Goal: Task Accomplishment & Management: Use online tool/utility

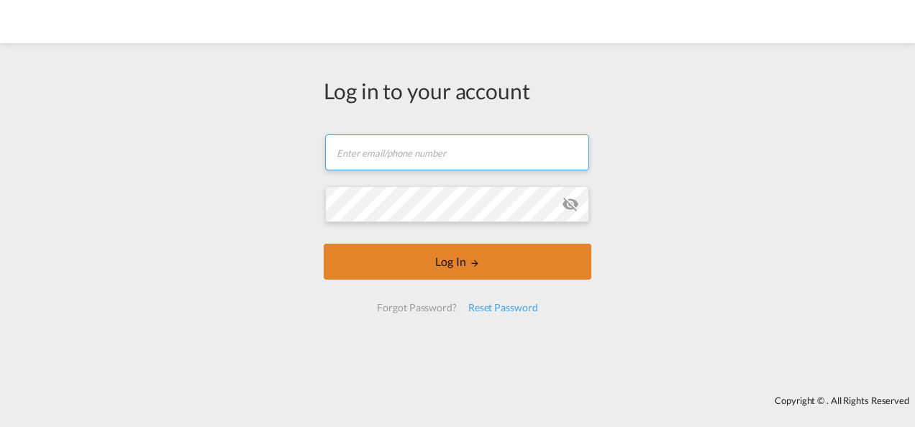
type input "[PERSON_NAME][EMAIL_ADDRESS][PERSON_NAME][DOMAIN_NAME]"
click at [436, 260] on button "Log In" at bounding box center [458, 262] width 268 height 36
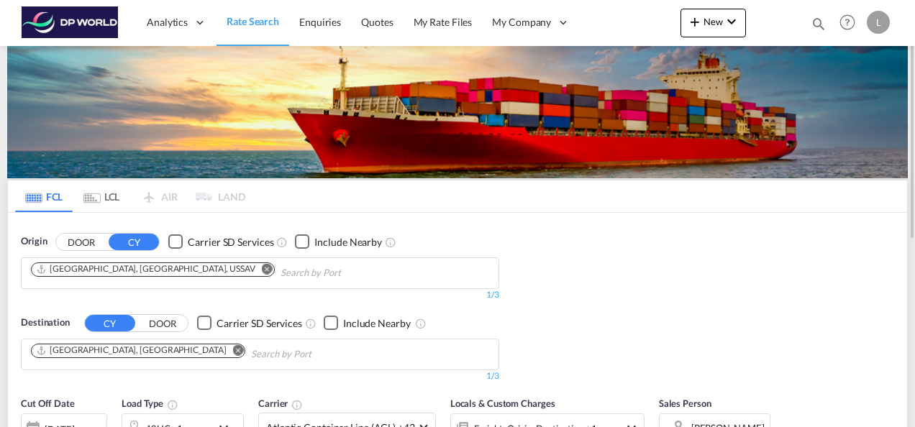
click at [262, 268] on md-icon "Remove" at bounding box center [267, 268] width 11 height 11
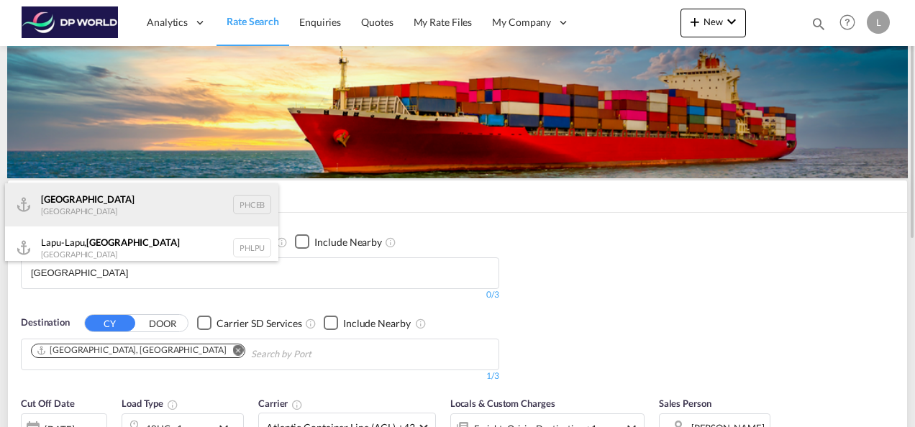
type input "[GEOGRAPHIC_DATA]"
click at [104, 204] on div "Cebu [GEOGRAPHIC_DATA] PHCEB" at bounding box center [141, 204] width 273 height 43
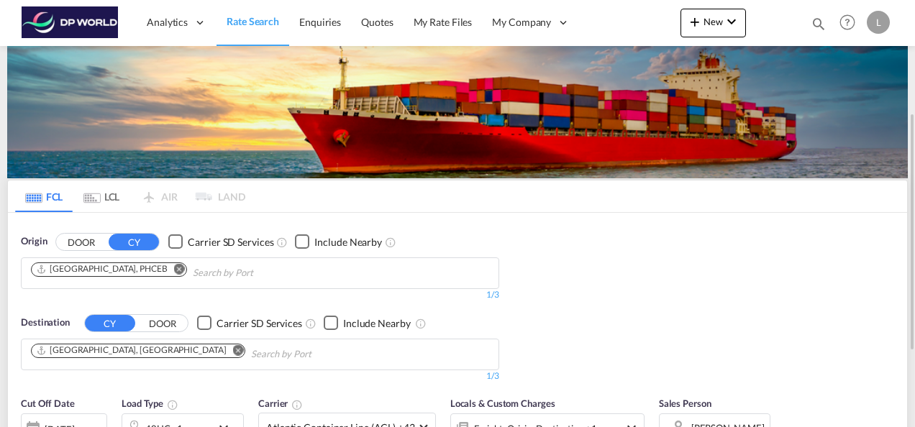
scroll to position [72, 0]
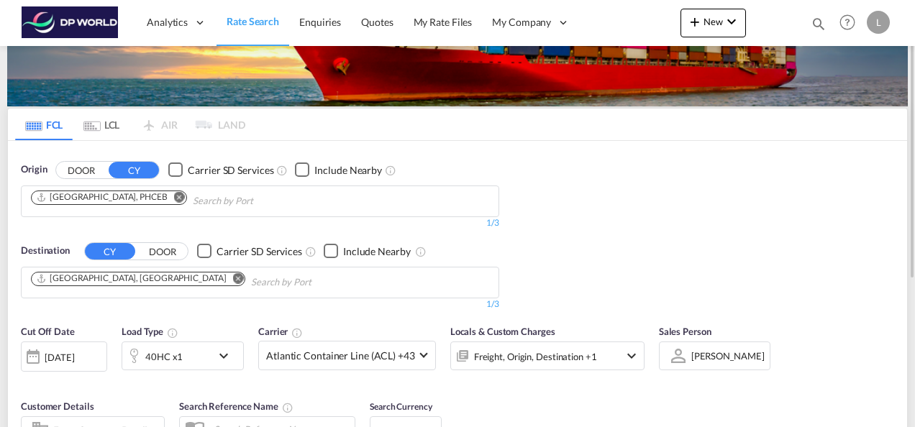
click at [233, 276] on md-icon "Remove" at bounding box center [238, 278] width 11 height 11
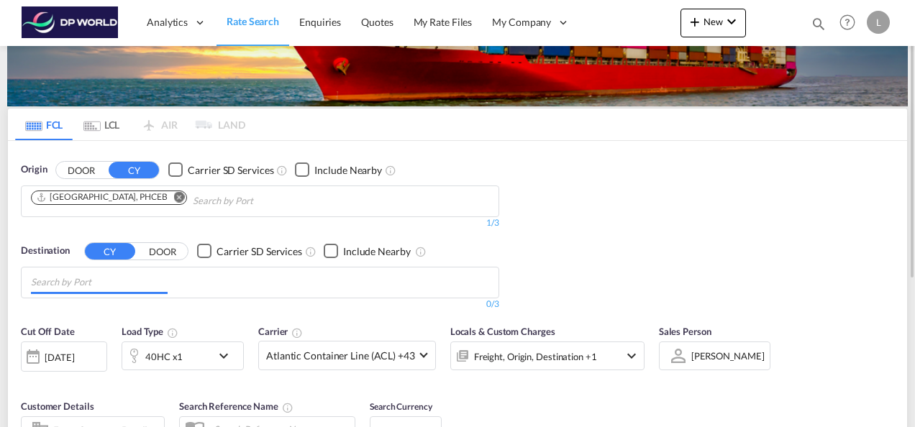
click at [94, 283] on input "Chips input." at bounding box center [99, 282] width 137 height 23
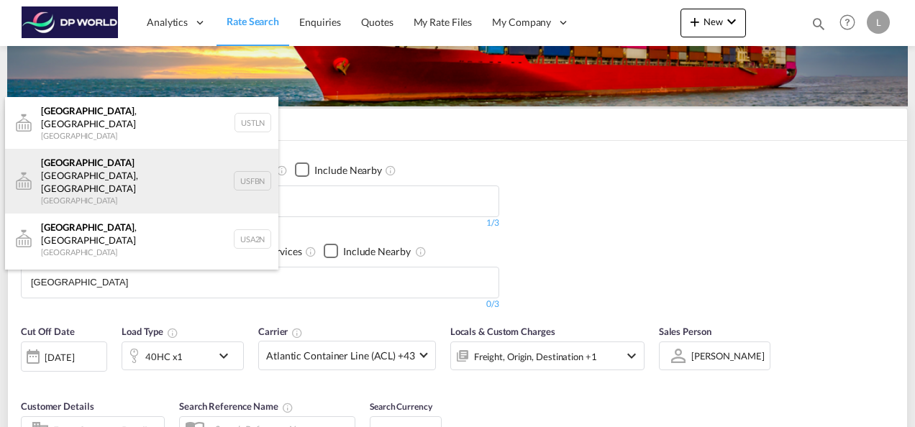
type input "[GEOGRAPHIC_DATA]"
click at [115, 160] on div "Atlanta [GEOGRAPHIC_DATA], [GEOGRAPHIC_DATA] [GEOGRAPHIC_DATA] USFBN" at bounding box center [141, 181] width 273 height 65
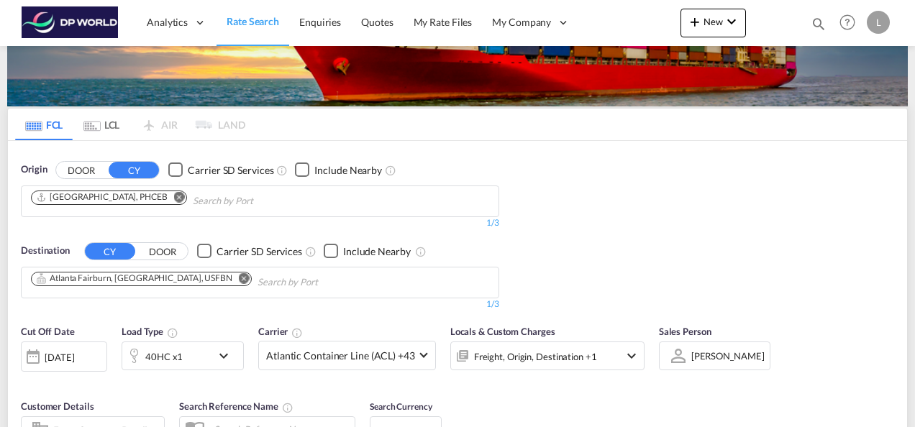
scroll to position [144, 0]
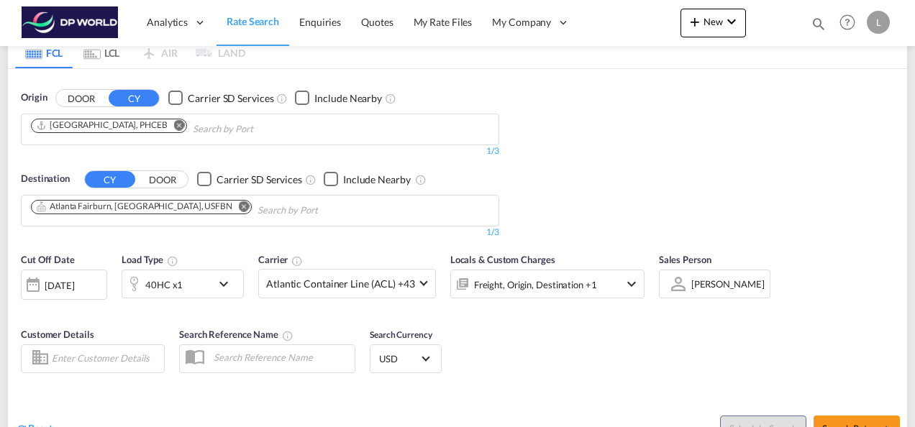
click at [204, 287] on div "40HC x1" at bounding box center [166, 284] width 89 height 29
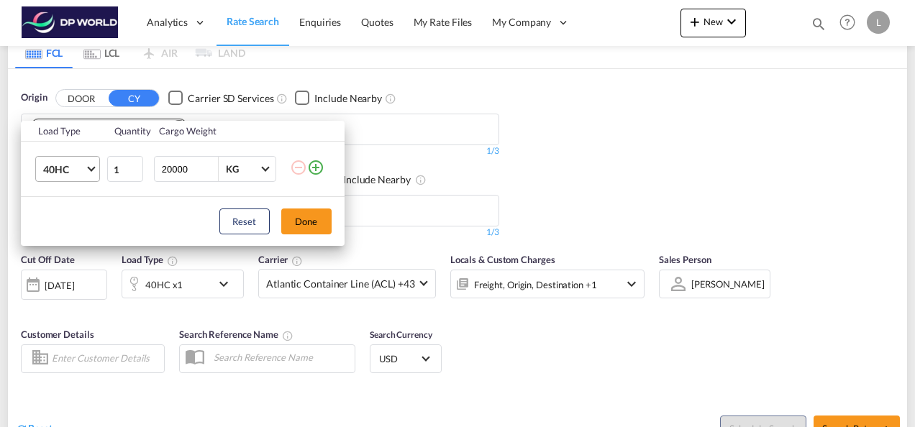
click at [82, 173] on span "40HC" at bounding box center [64, 170] width 42 height 14
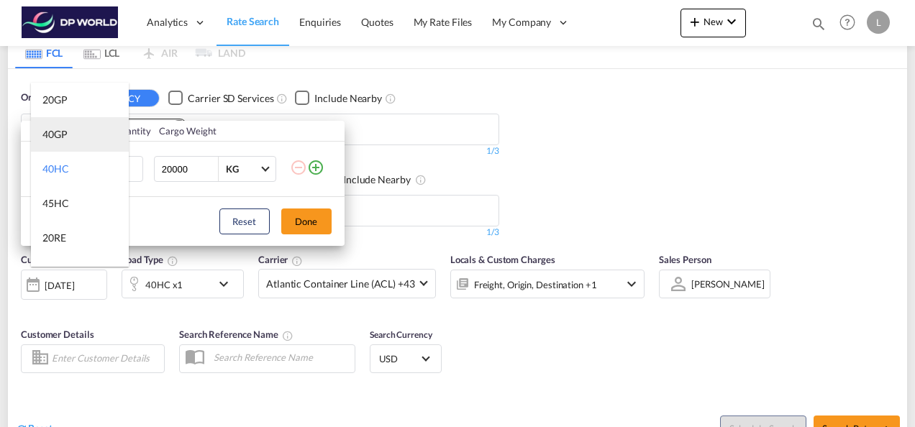
click at [68, 139] on md-option "40GP" at bounding box center [80, 134] width 98 height 35
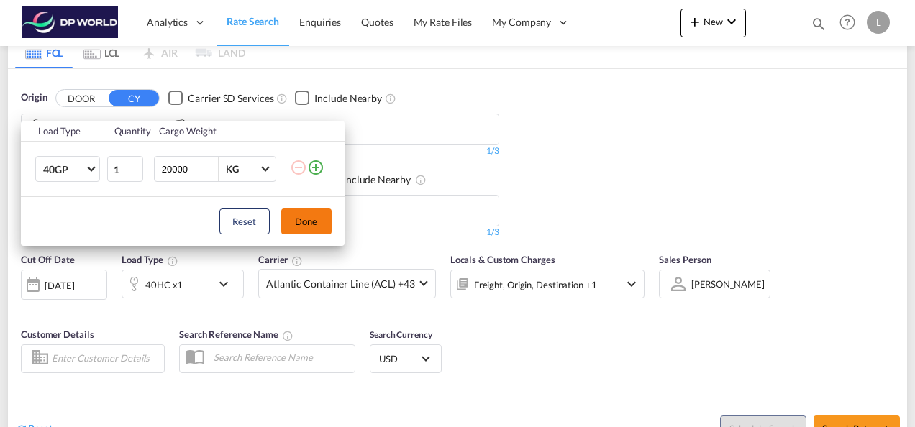
click at [317, 218] on button "Done" at bounding box center [306, 222] width 50 height 26
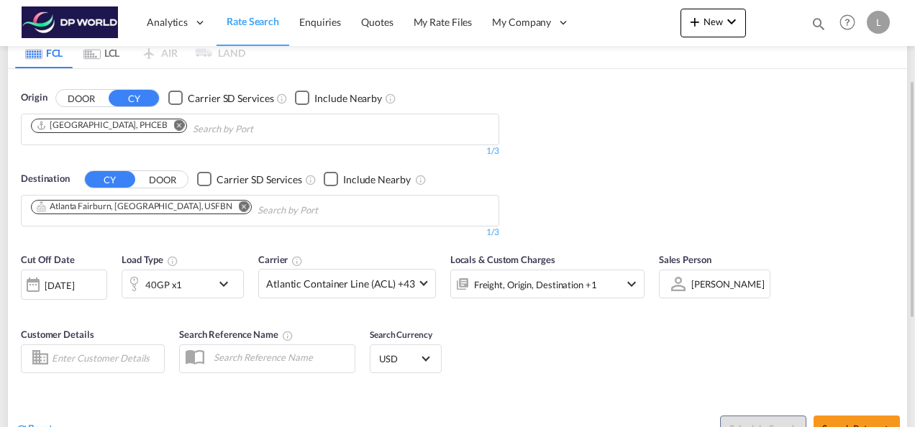
click at [713, 171] on div "Origin DOOR CY Carrier SD Services Include Nearby [GEOGRAPHIC_DATA], PHCEB 1/3 …" at bounding box center [457, 157] width 899 height 177
click at [702, 292] on md-select-value "[PERSON_NAME]" at bounding box center [728, 284] width 76 height 20
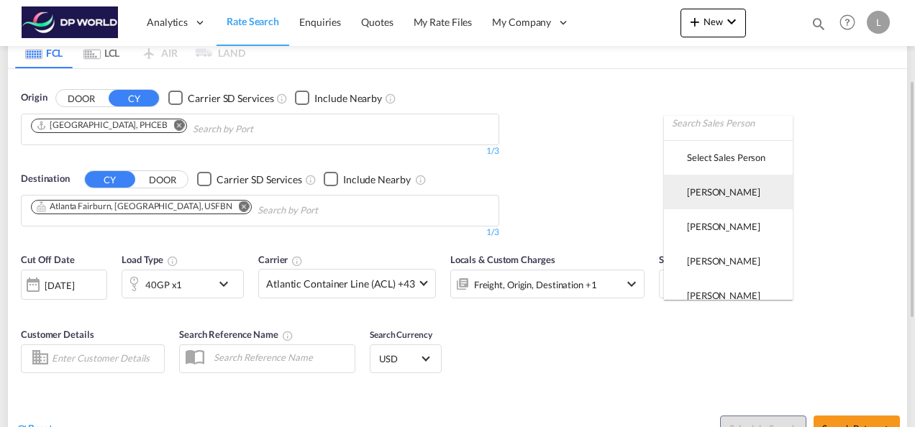
scroll to position [0, 0]
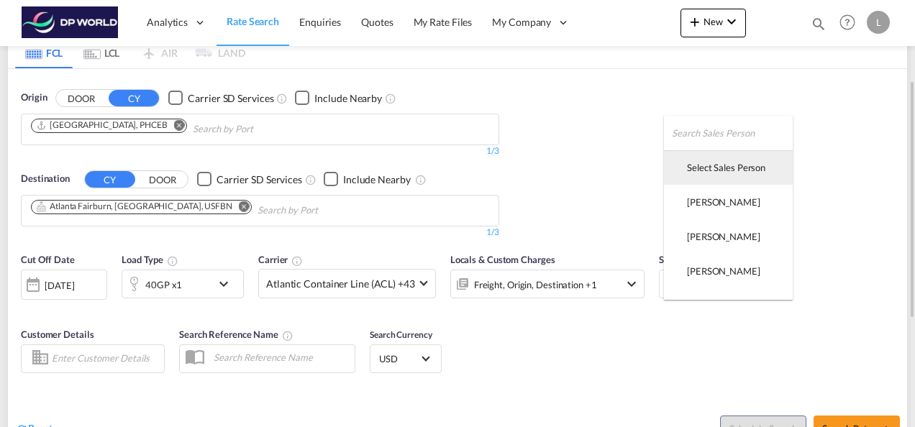
click at [718, 169] on div "Select Sales Person" at bounding box center [726, 167] width 78 height 13
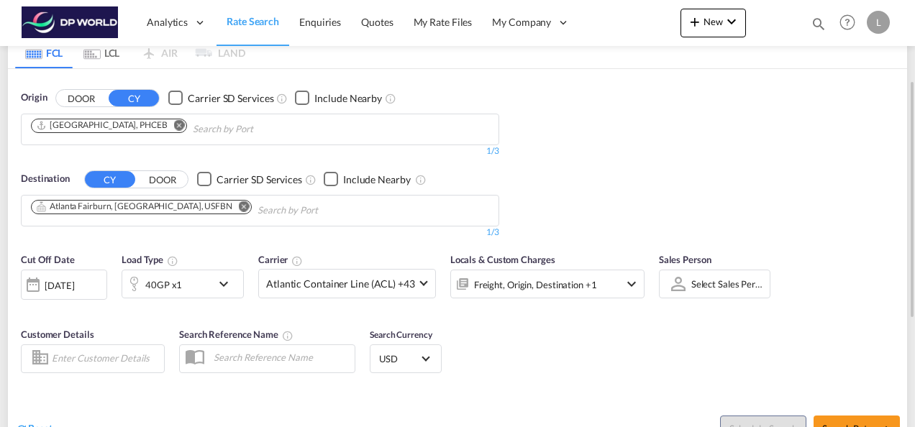
click at [649, 329] on div "Cut Off Date [DATE] [DATE] Load Type 40GP x1 Carrier Atlantic Container Line (A…" at bounding box center [457, 315] width 899 height 140
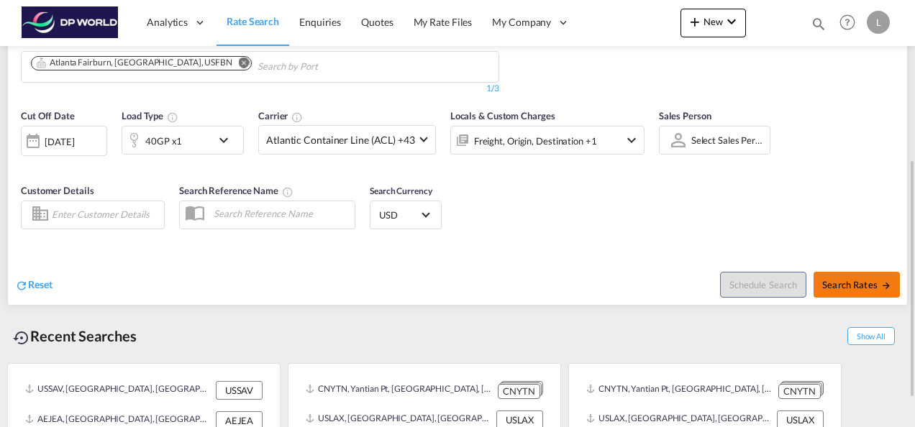
click at [847, 287] on span "Search Rates" at bounding box center [856, 285] width 69 height 12
type input "PHCEB to USFBN / [DATE]"
